Goal: Transaction & Acquisition: Purchase product/service

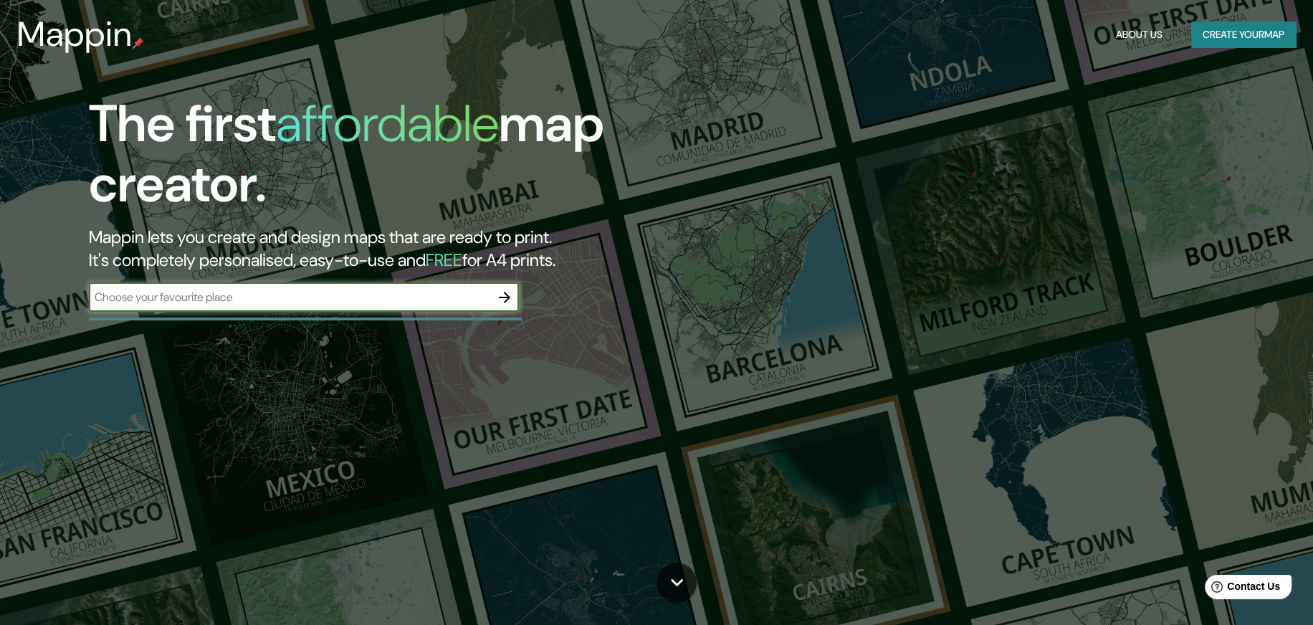
click at [356, 303] on input "text" at bounding box center [289, 297] width 401 height 16
type input "lA NUCIA"
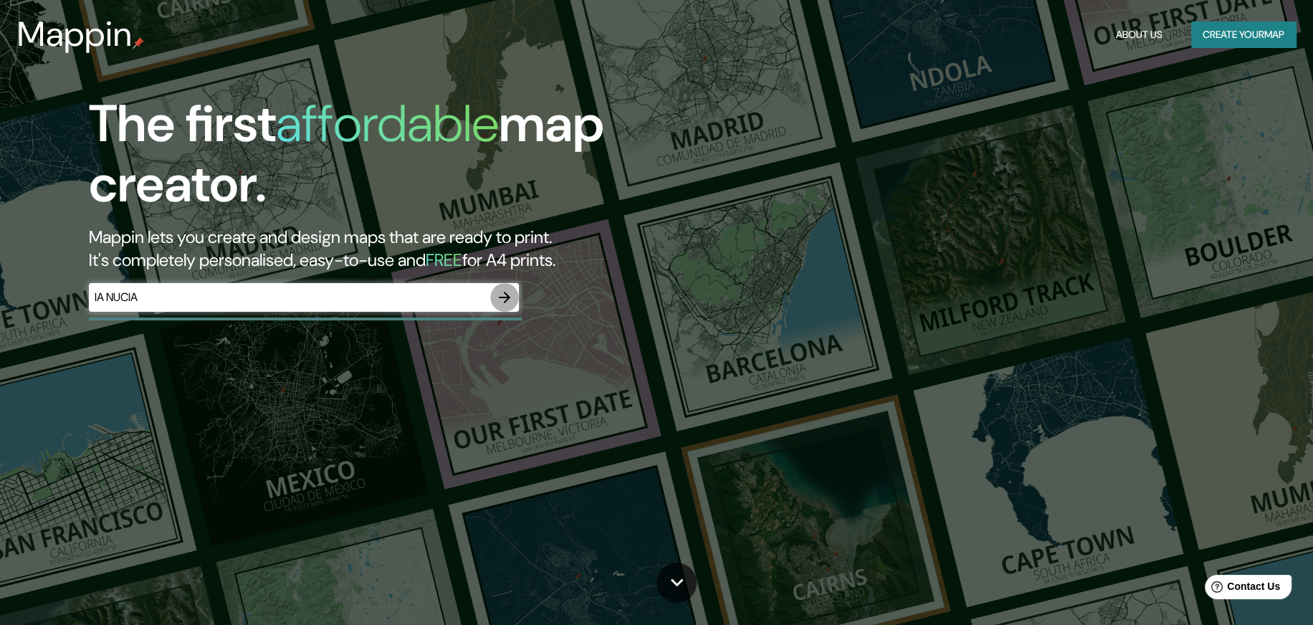
click at [512, 301] on icon "button" at bounding box center [504, 297] width 17 height 17
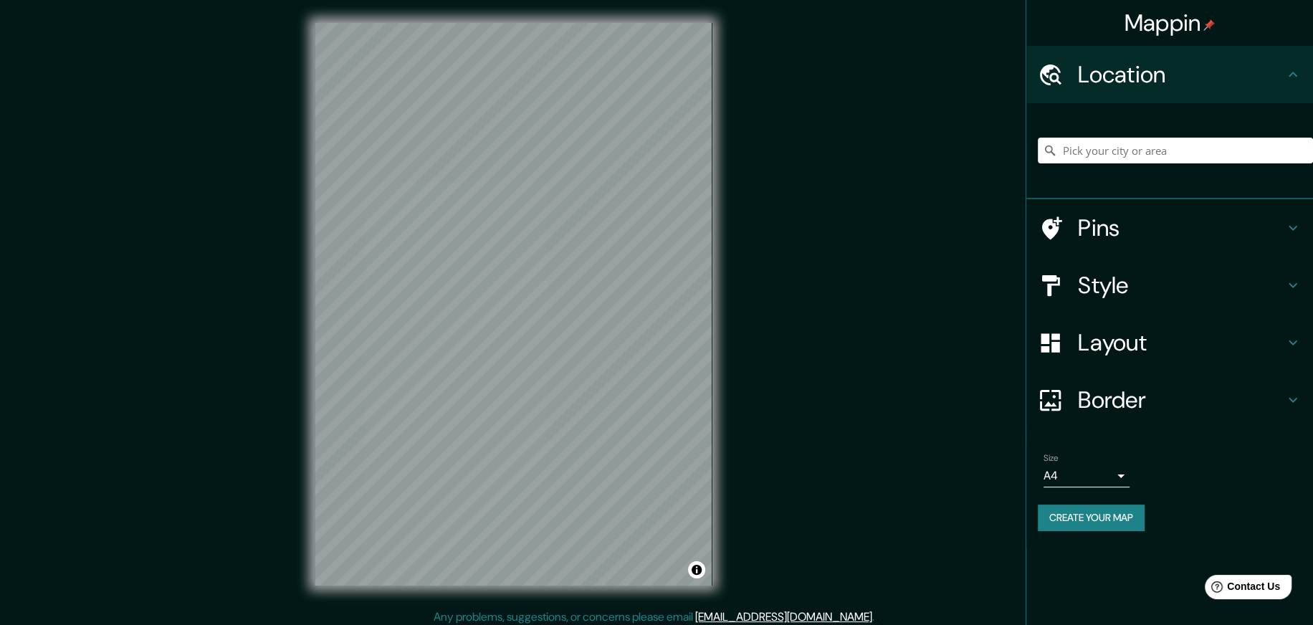
click at [1099, 229] on h4 "Pins" at bounding box center [1181, 228] width 206 height 29
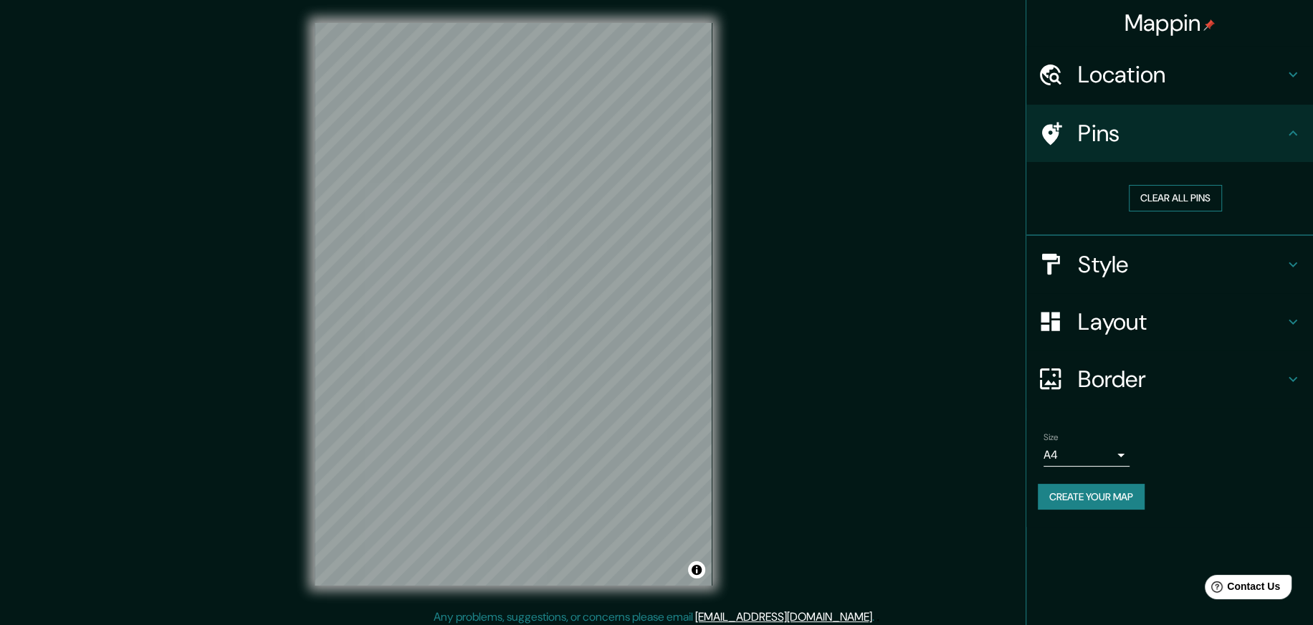
click at [1186, 199] on button "Clear all pins" at bounding box center [1174, 198] width 93 height 27
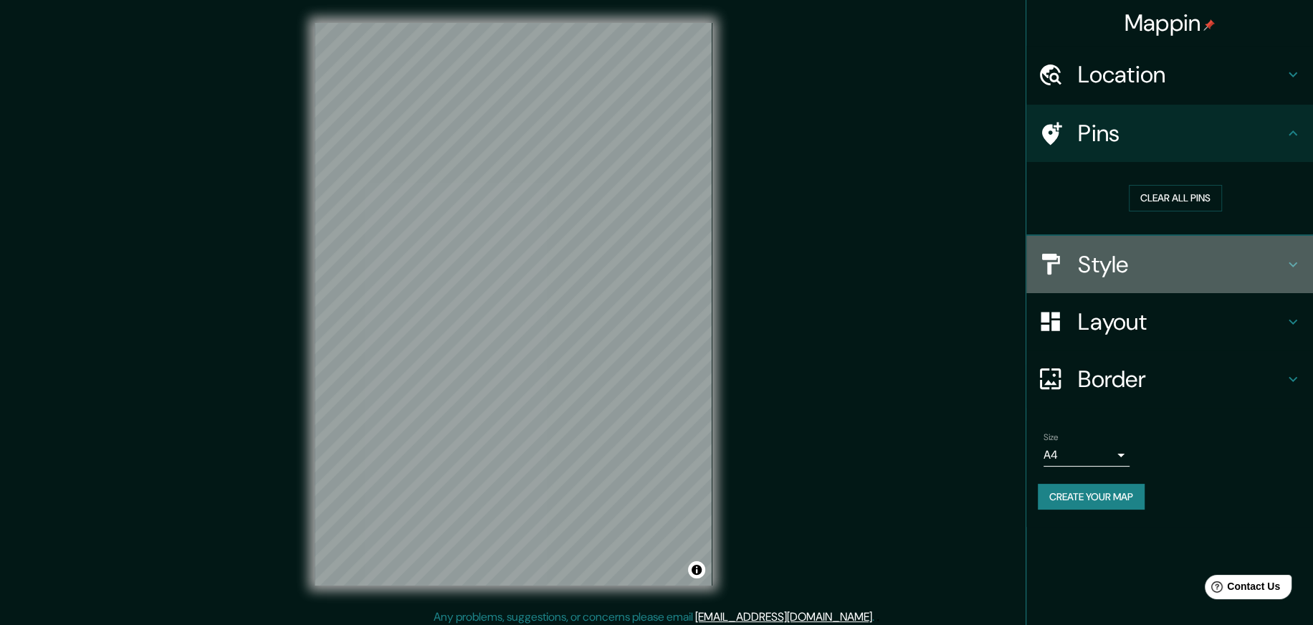
click at [1116, 256] on h4 "Style" at bounding box center [1181, 264] width 206 height 29
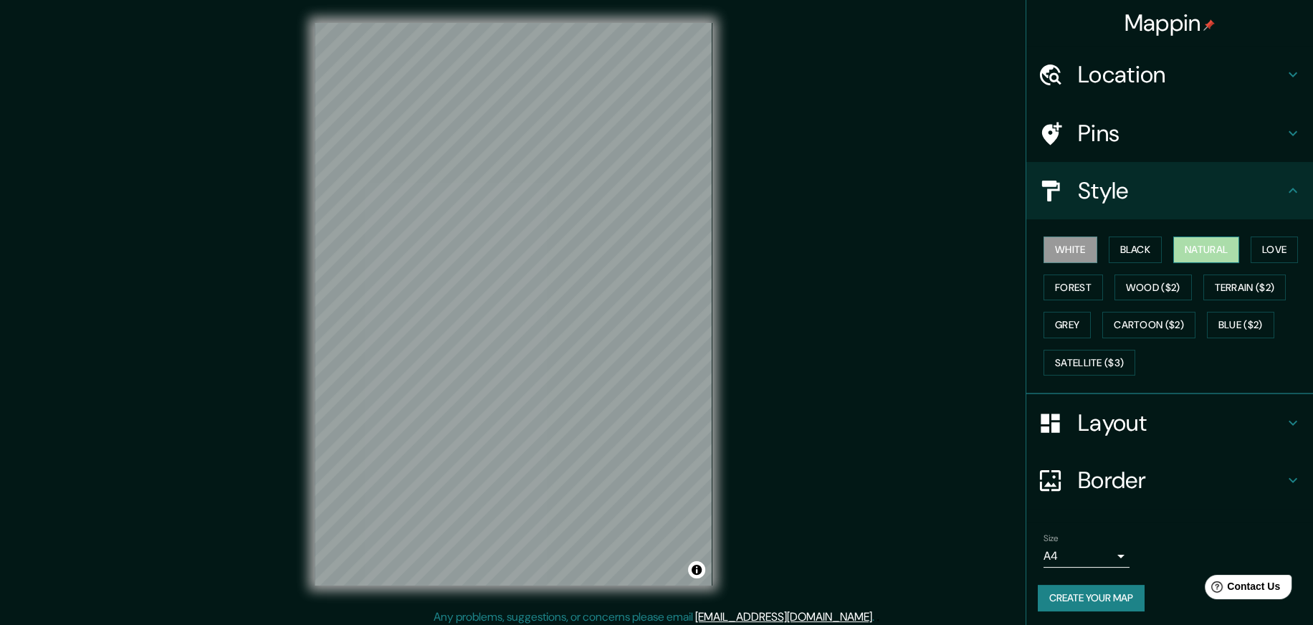
click at [1205, 246] on button "Natural" at bounding box center [1206, 249] width 66 height 27
click at [1275, 241] on button "Love" at bounding box center [1273, 249] width 47 height 27
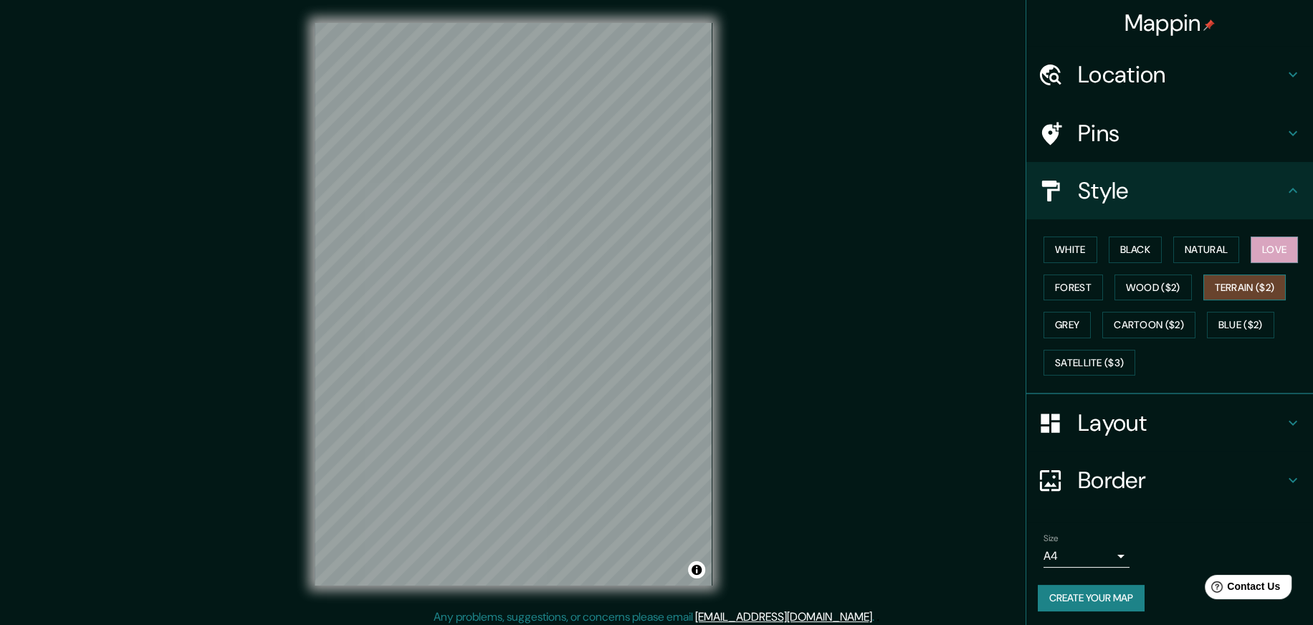
click at [1244, 287] on button "Terrain ($2)" at bounding box center [1244, 287] width 83 height 27
click at [1059, 284] on button "Forest" at bounding box center [1072, 287] width 59 height 27
